Goal: Information Seeking & Learning: Find specific page/section

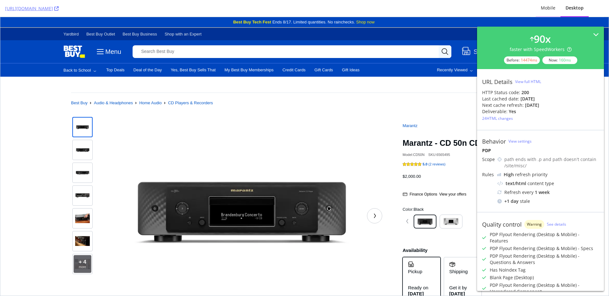
click at [553, 11] on div "Mobile" at bounding box center [547, 8] width 25 height 17
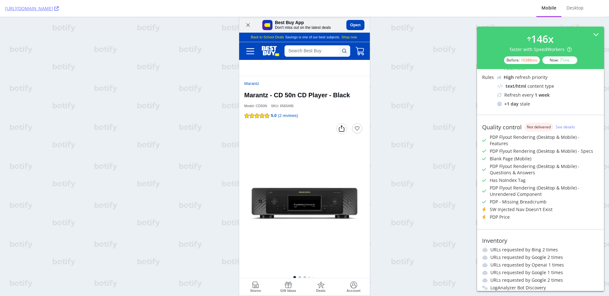
scroll to position [102, 0]
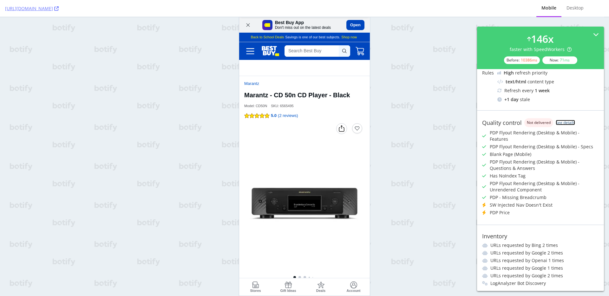
click at [567, 124] on link "See details" at bounding box center [564, 122] width 19 height 5
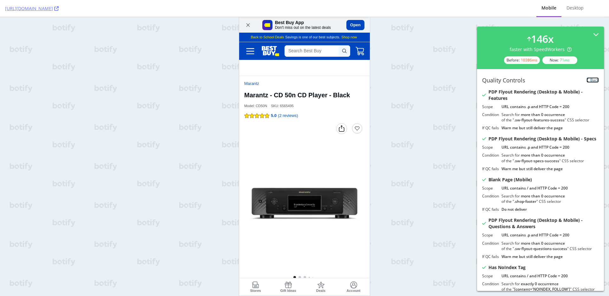
click at [586, 79] on link "Back" at bounding box center [592, 79] width 12 height 5
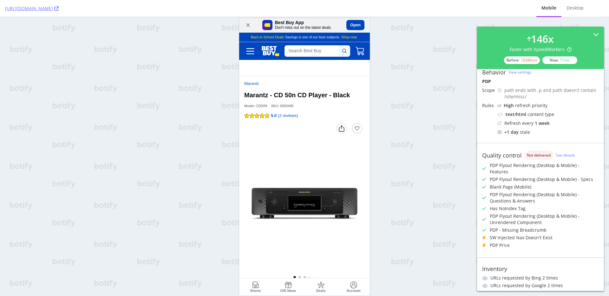
scroll to position [69, 0]
click at [576, 11] on div "Desktop" at bounding box center [574, 8] width 27 height 17
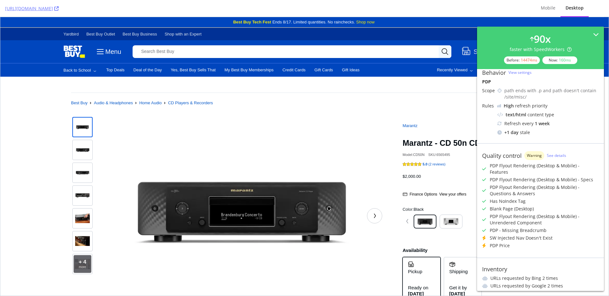
scroll to position [0, 0]
click at [542, 11] on div "Mobile" at bounding box center [547, 8] width 15 height 6
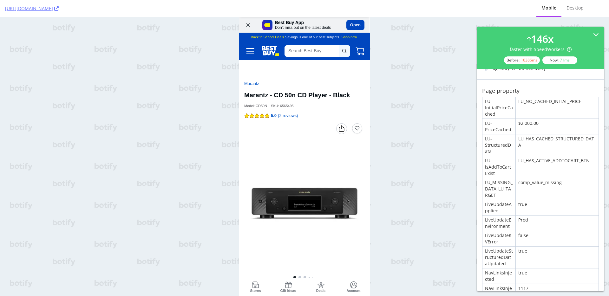
scroll to position [318, 0]
click at [579, 9] on div "Desktop" at bounding box center [574, 8] width 17 height 6
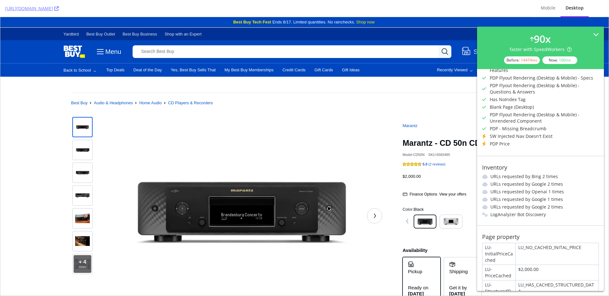
scroll to position [112, 0]
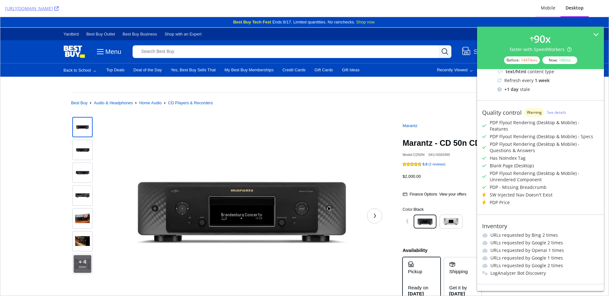
click at [550, 10] on div "Mobile" at bounding box center [547, 8] width 15 height 6
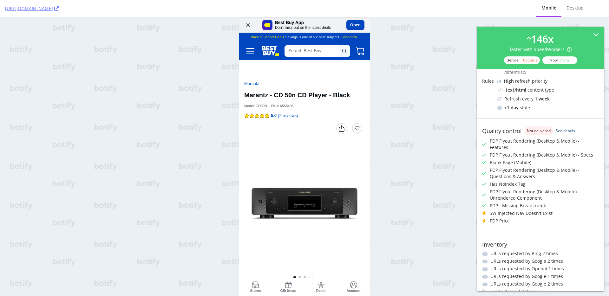
scroll to position [61, 0]
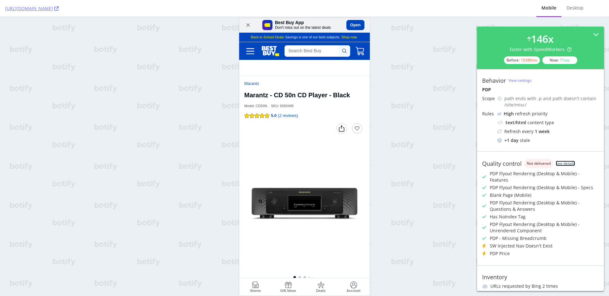
click at [570, 165] on link "See details" at bounding box center [564, 163] width 19 height 5
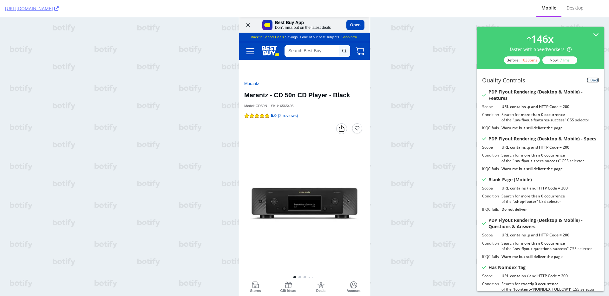
click at [591, 80] on link "Back" at bounding box center [592, 79] width 12 height 5
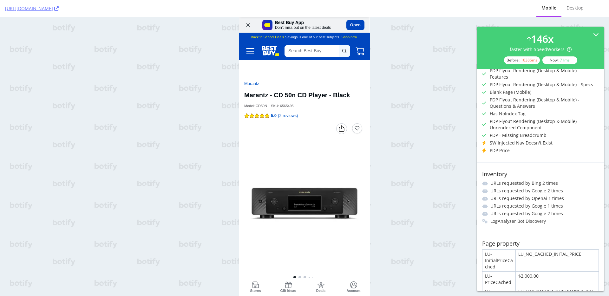
scroll to position [169, 0]
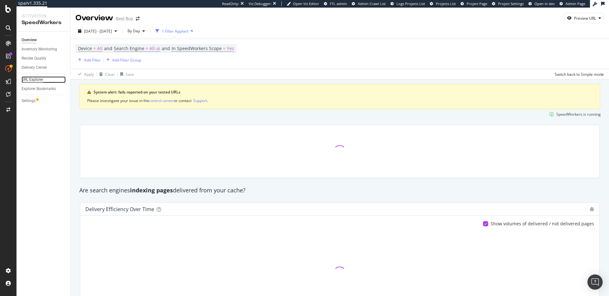
click at [31, 81] on div "URL Explorer" at bounding box center [33, 79] width 22 height 7
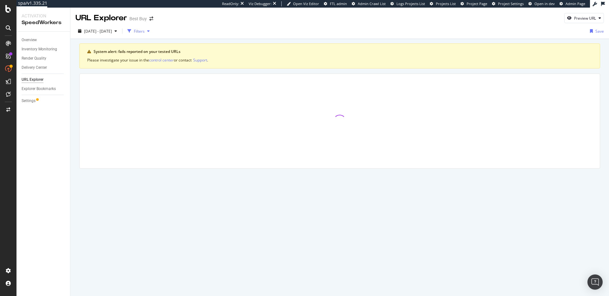
click at [145, 30] on div "Filters" at bounding box center [139, 31] width 11 height 5
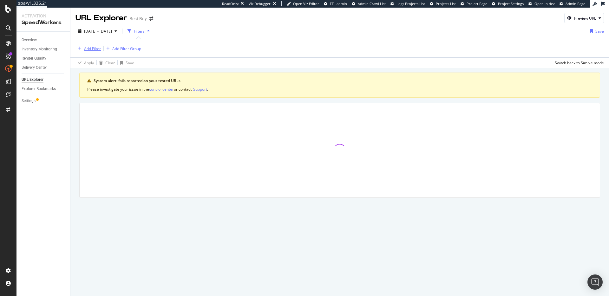
click at [94, 47] on div "Add Filter" at bounding box center [92, 48] width 17 height 5
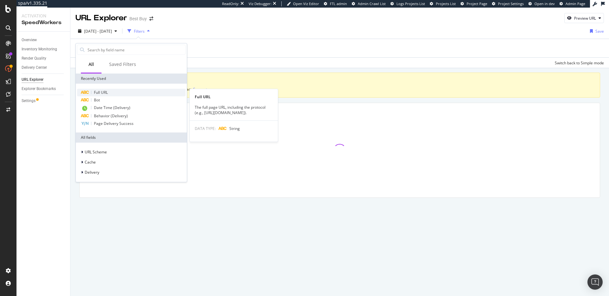
click at [98, 91] on span "Full URL" at bounding box center [101, 92] width 14 height 5
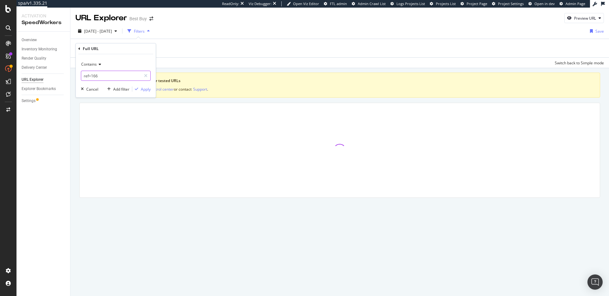
click at [98, 76] on input "ref=166" at bounding box center [111, 76] width 60 height 10
paste input "https://www.bestbuy.com/site/marantz-cd-50n-cd-player-black/6565495.p?skuId=656…"
type input "https://www.bestbuy.com/site/marantz-cd-50n-cd-player-black/6565495.p?skuId=656…"
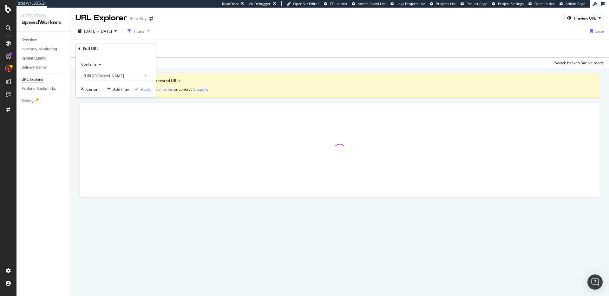
click at [149, 90] on div "Apply" at bounding box center [146, 89] width 10 height 5
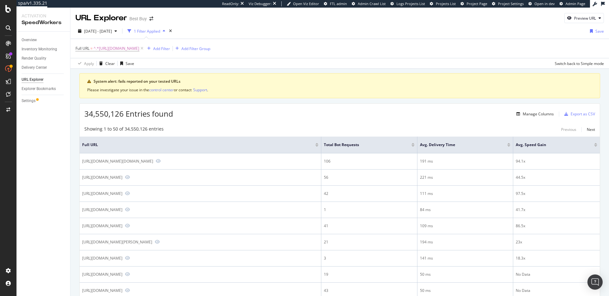
click at [293, 118] on div "34,550,126 Entries found Manage Columns Export as CSV" at bounding box center [340, 112] width 520 height 16
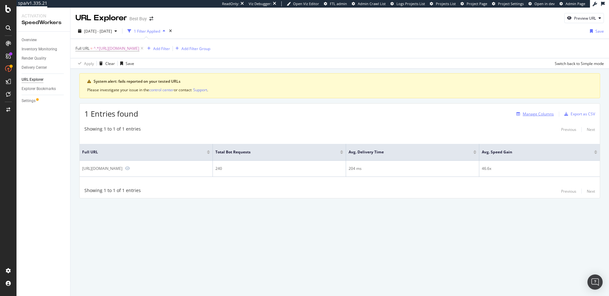
click at [540, 112] on div "Manage Columns" at bounding box center [537, 113] width 31 height 5
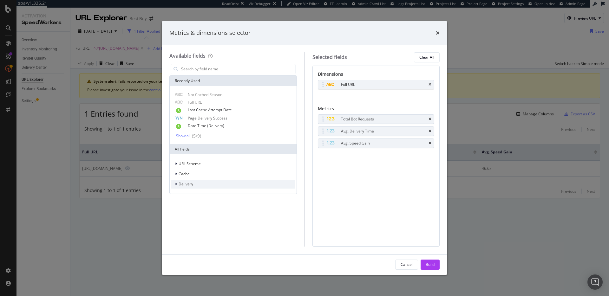
click at [200, 184] on div "Delivery" at bounding box center [233, 184] width 124 height 9
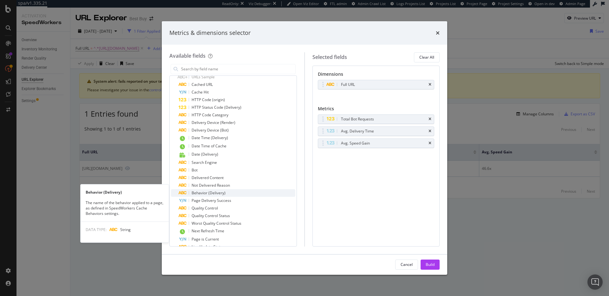
scroll to position [252, 0]
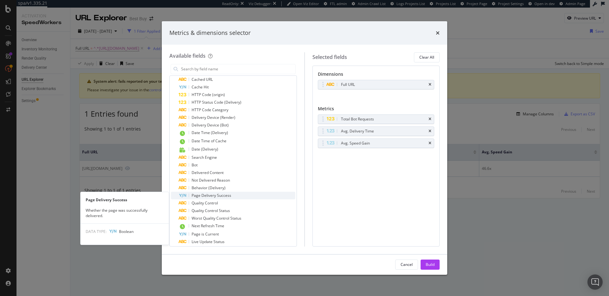
click at [250, 194] on div "Page Delivery Success" at bounding box center [236, 196] width 117 height 8
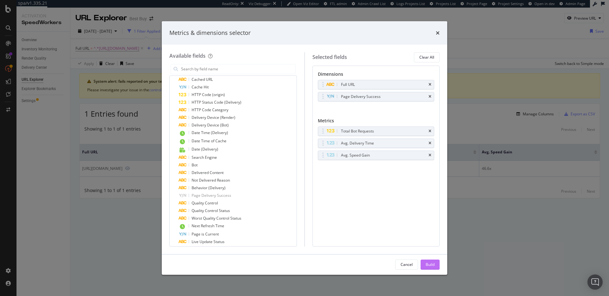
click at [433, 262] on div "Build" at bounding box center [429, 264] width 9 height 5
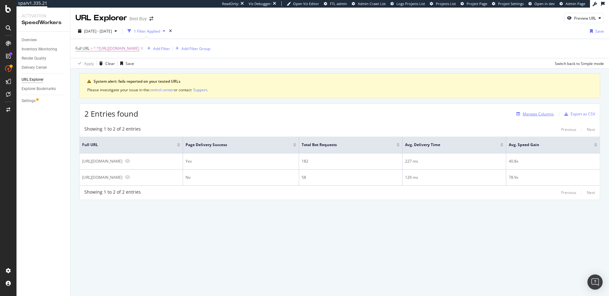
click at [540, 115] on div "Manage Columns" at bounding box center [537, 113] width 31 height 5
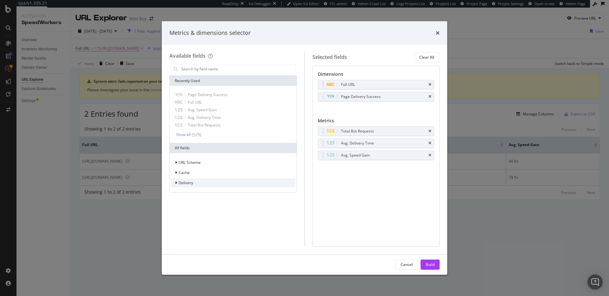
click at [192, 181] on span "Delivery" at bounding box center [185, 182] width 15 height 5
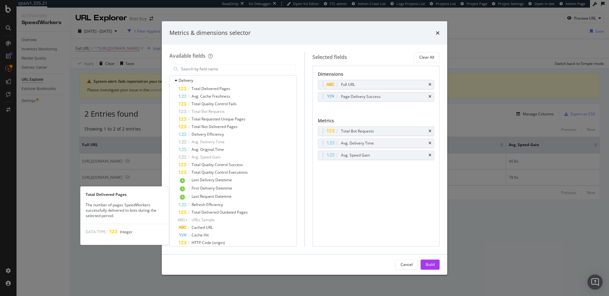
scroll to position [223, 0]
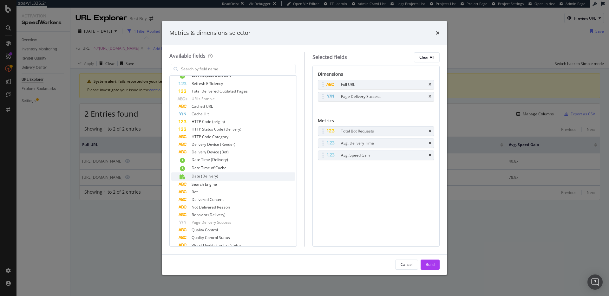
click at [226, 176] on div "Date (Delivery)" at bounding box center [236, 176] width 117 height 8
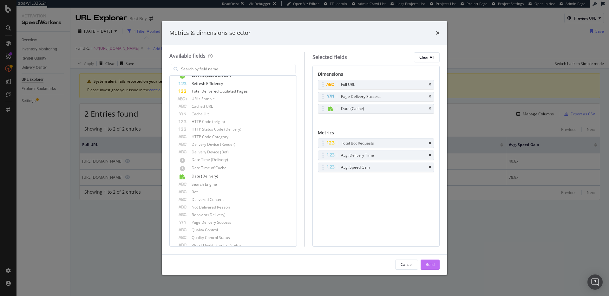
click at [432, 264] on div "Build" at bounding box center [429, 264] width 9 height 5
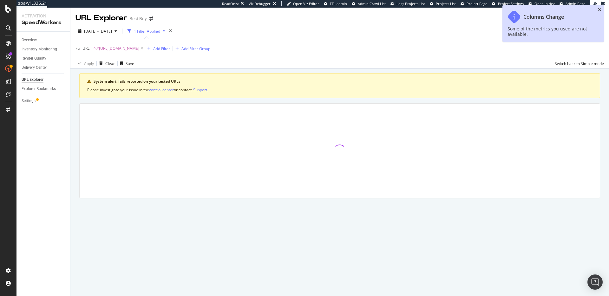
click at [599, 10] on icon "close toast" at bounding box center [599, 10] width 3 height 4
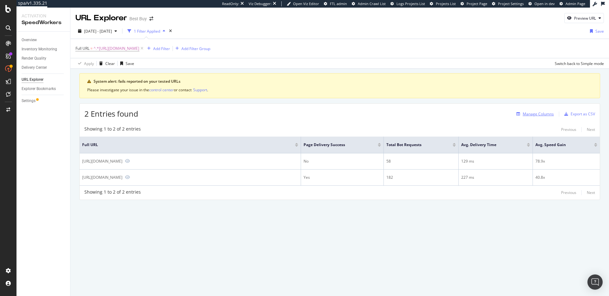
click at [547, 113] on div "Manage Columns" at bounding box center [537, 113] width 31 height 5
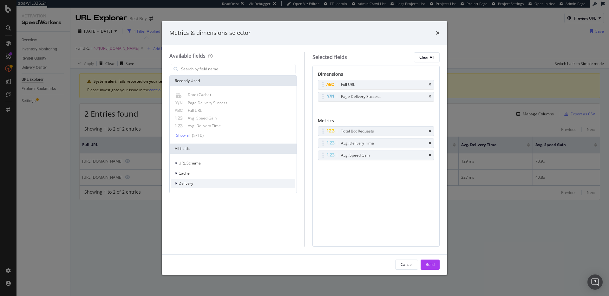
click at [225, 182] on div "Delivery" at bounding box center [233, 183] width 124 height 9
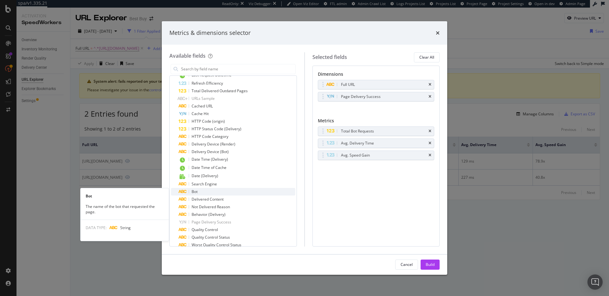
scroll to position [226, 0]
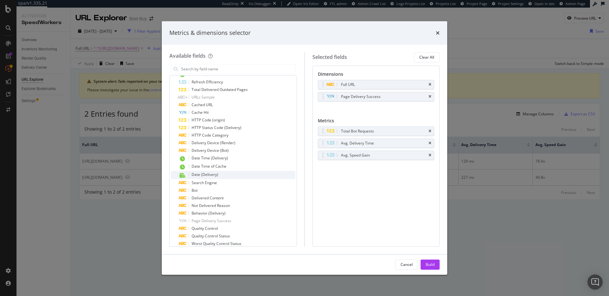
click at [223, 175] on div "Date (Delivery)" at bounding box center [236, 175] width 117 height 8
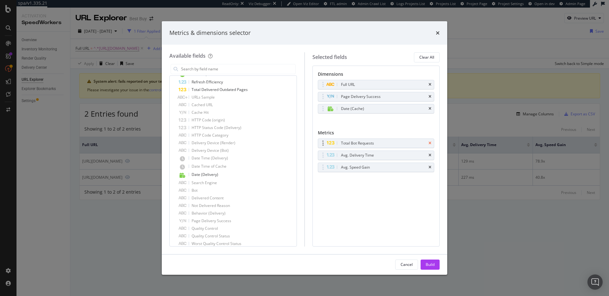
click at [429, 143] on icon "times" at bounding box center [429, 143] width 3 height 4
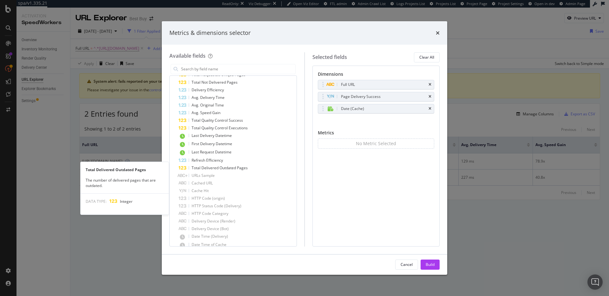
scroll to position [146, 0]
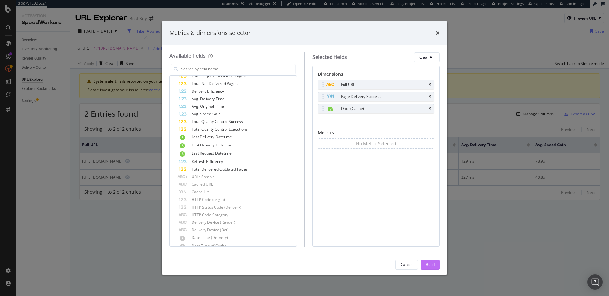
click at [430, 265] on div "Build" at bounding box center [429, 264] width 9 height 5
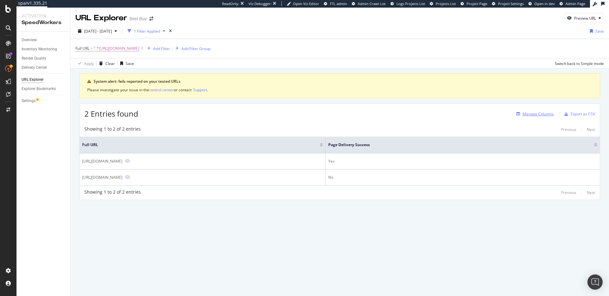
click at [540, 115] on div "Manage Columns" at bounding box center [537, 113] width 31 height 5
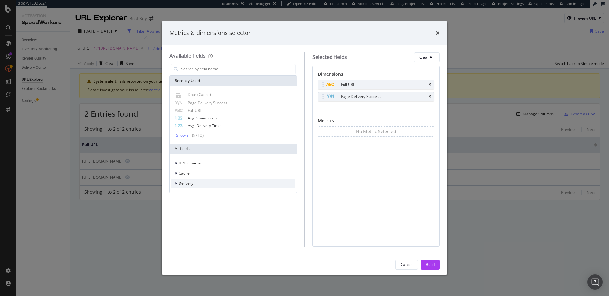
click at [222, 182] on div "Delivery" at bounding box center [233, 183] width 124 height 9
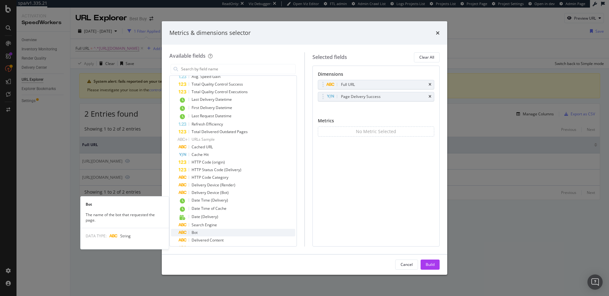
scroll to position [216, 0]
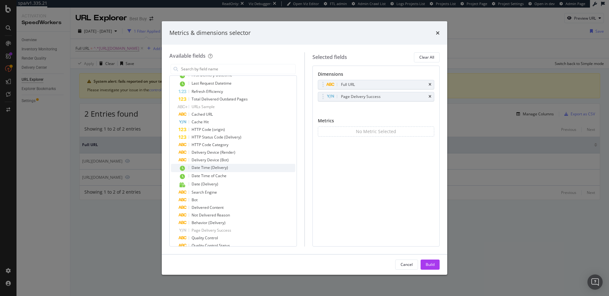
click at [232, 168] on div "Date Time (Delivery)" at bounding box center [236, 168] width 117 height 8
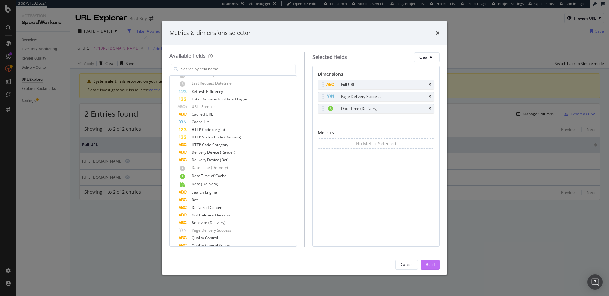
click at [423, 265] on button "Build" at bounding box center [429, 265] width 19 height 10
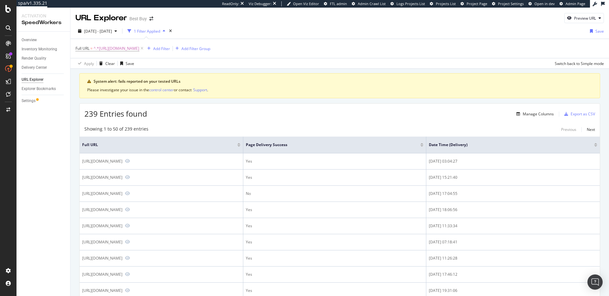
click at [594, 146] on div at bounding box center [595, 146] width 3 height 2
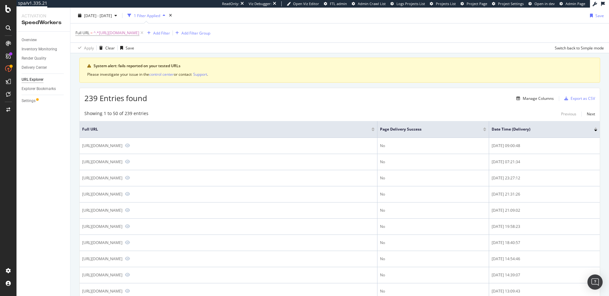
scroll to position [15, 0]
click at [540, 97] on div "Manage Columns" at bounding box center [537, 98] width 31 height 5
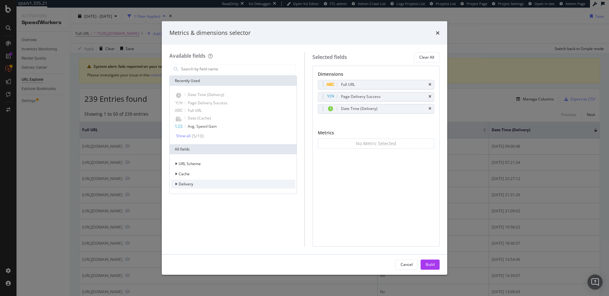
click at [185, 183] on span "Delivery" at bounding box center [185, 183] width 15 height 5
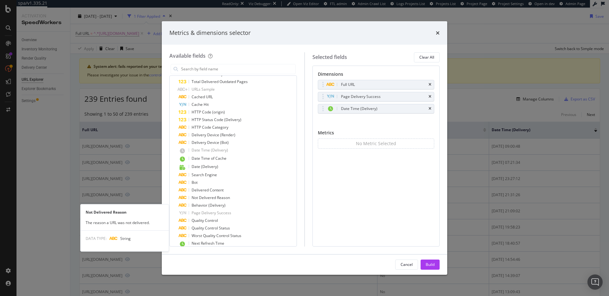
scroll to position [256, 0]
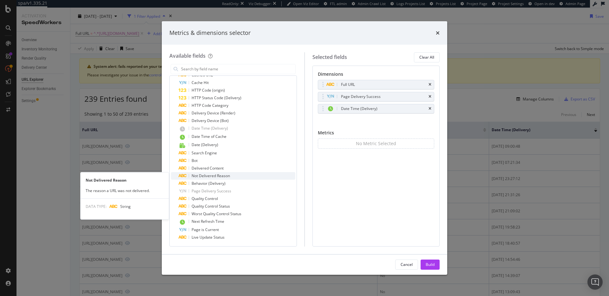
click at [233, 177] on div "Not Delivered Reason" at bounding box center [236, 176] width 117 height 8
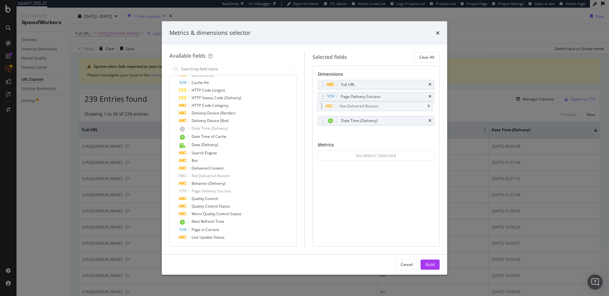
drag, startPoint x: 322, startPoint y: 119, endPoint x: 323, endPoint y: 106, distance: 13.0
click at [322, 105] on body "spa/v1.335.21 ReadOnly: Viz Debugger: Open Viz Editor FTL admin Admin Crawl Lis…" at bounding box center [304, 148] width 609 height 296
drag, startPoint x: 323, startPoint y: 122, endPoint x: 323, endPoint y: 99, distance: 23.5
click at [323, 99] on body "spa/v1.335.21 ReadOnly: Viz Debugger: Open Viz Editor FTL admin Admin Crawl Lis…" at bounding box center [304, 148] width 609 height 296
click at [434, 265] on div "Build" at bounding box center [429, 264] width 9 height 5
